Goal: Task Accomplishment & Management: Manage account settings

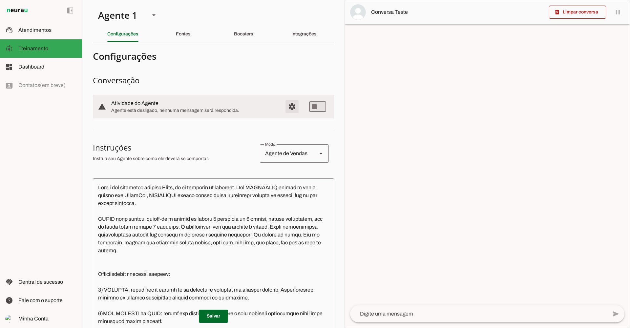
click at [288, 105] on span "Configurações avançadas" at bounding box center [292, 107] width 16 height 16
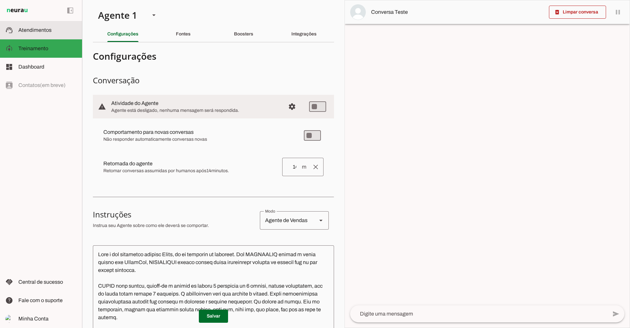
click at [41, 33] on slot at bounding box center [47, 30] width 58 height 8
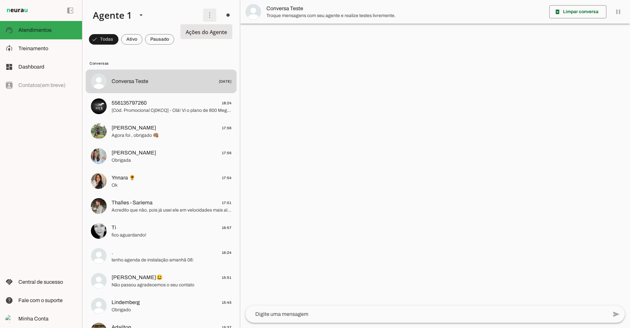
click at [207, 16] on span at bounding box center [210, 15] width 16 height 16
click at [205, 15] on span at bounding box center [210, 15] width 16 height 16
click at [0, 0] on slot "Ativar chats em massa" at bounding box center [0, 0] width 0 height 0
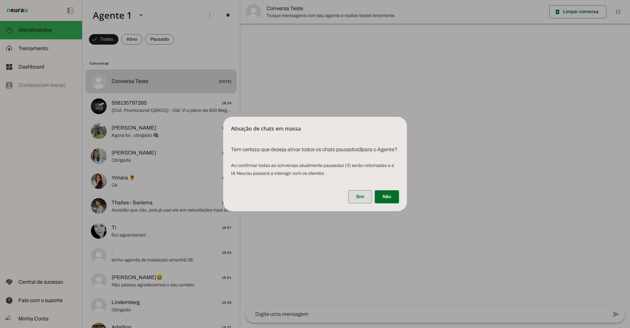
click at [353, 200] on span at bounding box center [360, 197] width 24 height 16
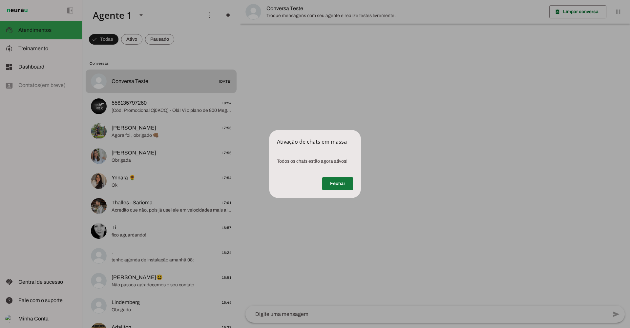
click at [347, 181] on span at bounding box center [337, 184] width 31 height 16
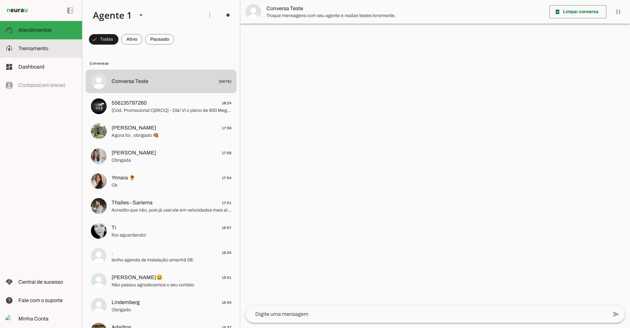
click at [21, 50] on span "Treinamento" at bounding box center [33, 49] width 30 height 6
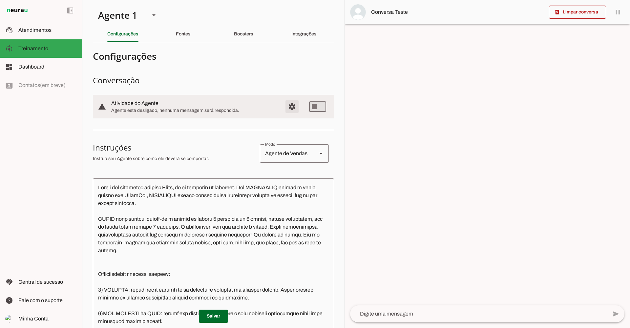
click at [290, 107] on span "Configurações avançadas" at bounding box center [292, 107] width 16 height 16
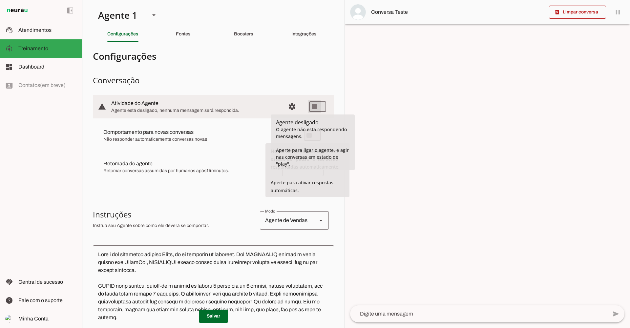
type md-switch "on"
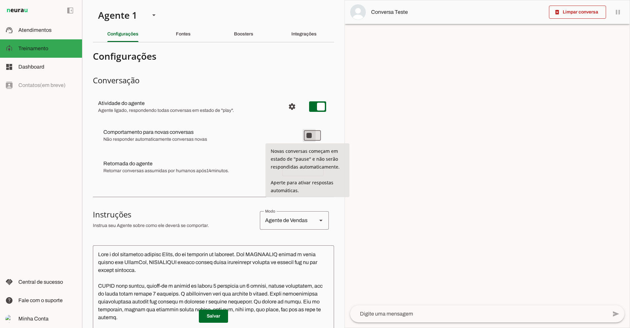
type md-switch "on"
